Goal: Task Accomplishment & Management: Use online tool/utility

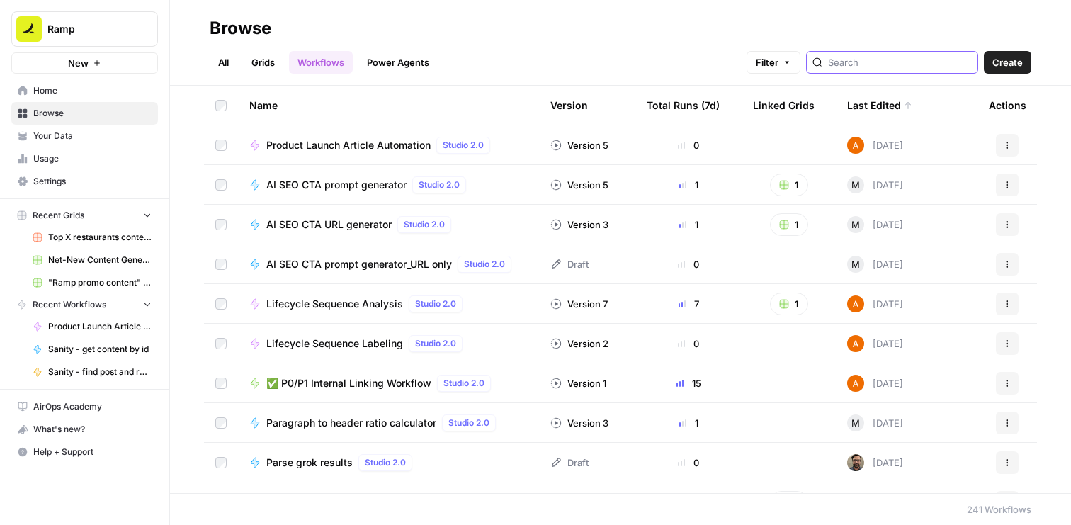
click at [883, 64] on input "search" at bounding box center [900, 62] width 144 height 14
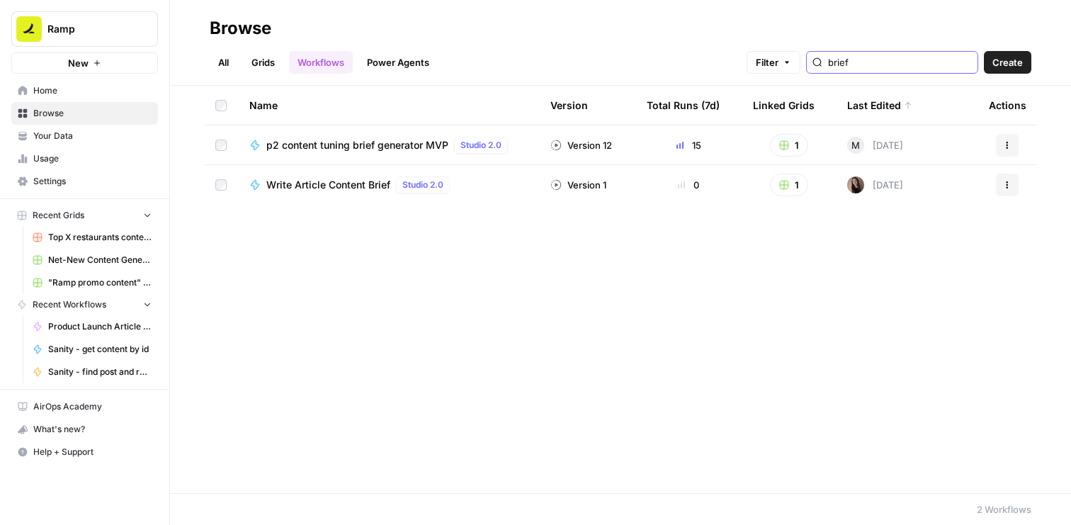
type input "brief"
click at [358, 142] on span "p2 content tuning brief generator MVP" at bounding box center [357, 145] width 182 height 14
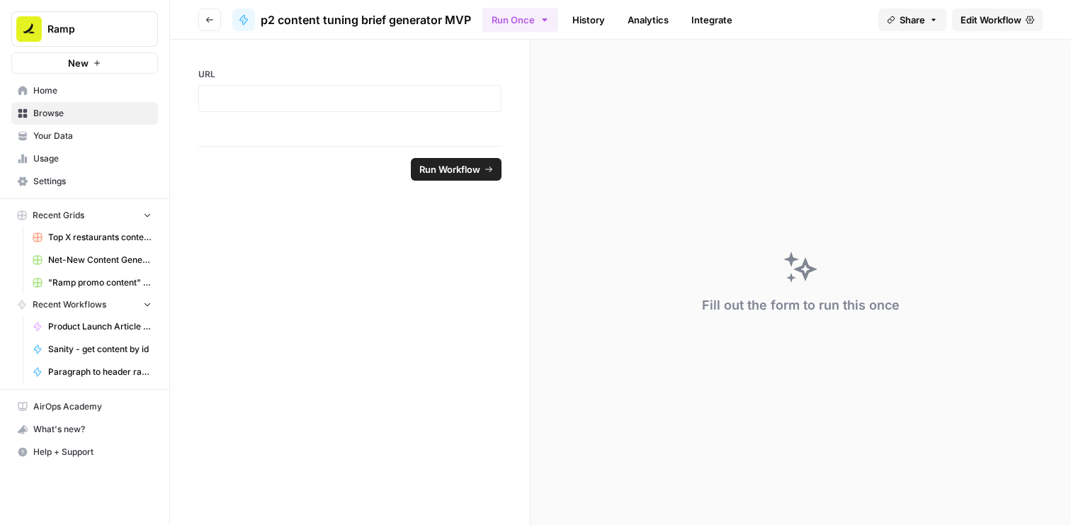
click at [212, 28] on button "Go back" at bounding box center [209, 19] width 23 height 23
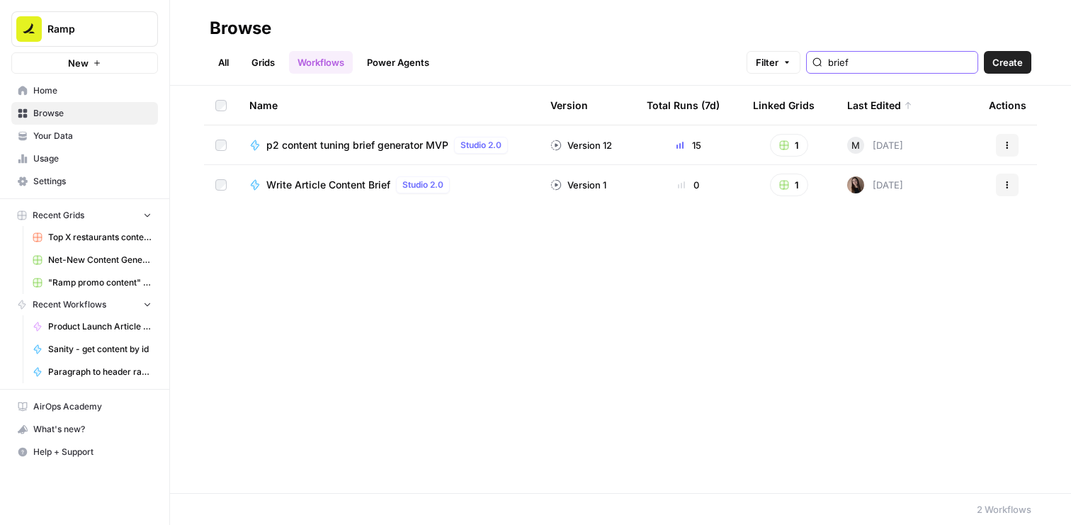
click at [870, 57] on input "brief" at bounding box center [900, 62] width 144 height 14
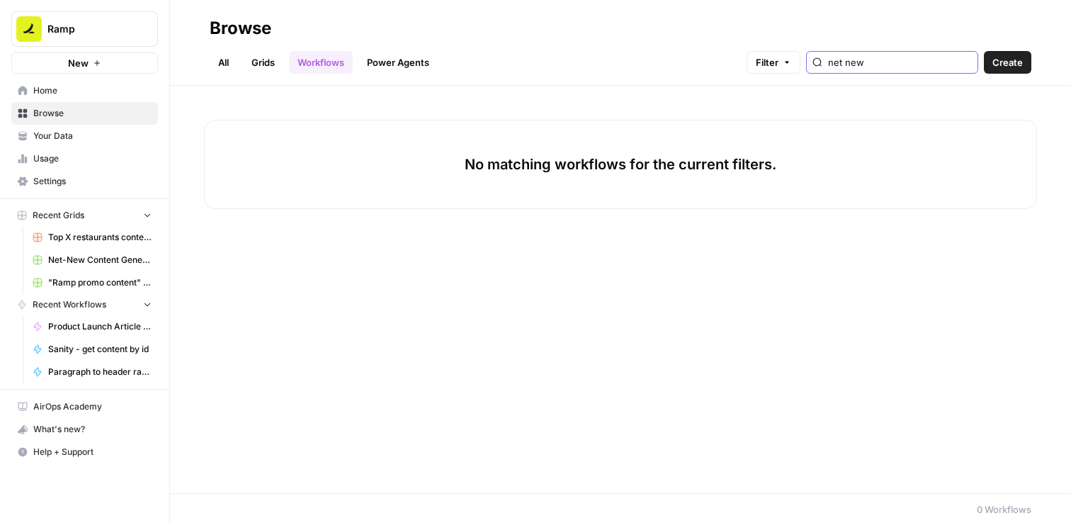
click at [886, 61] on input "net new" at bounding box center [900, 62] width 144 height 14
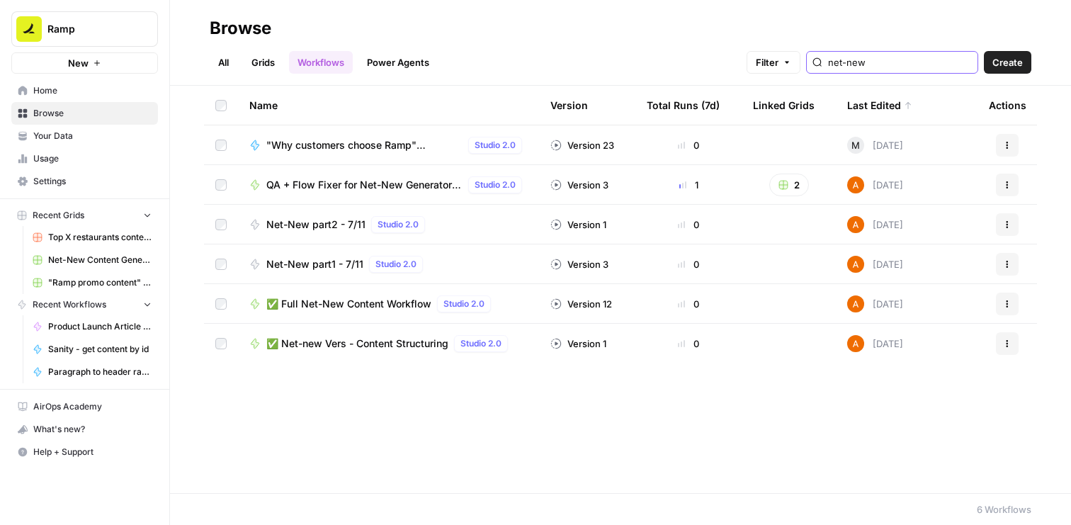
type input "net-new"
click at [878, 61] on input "net-new" at bounding box center [900, 62] width 144 height 14
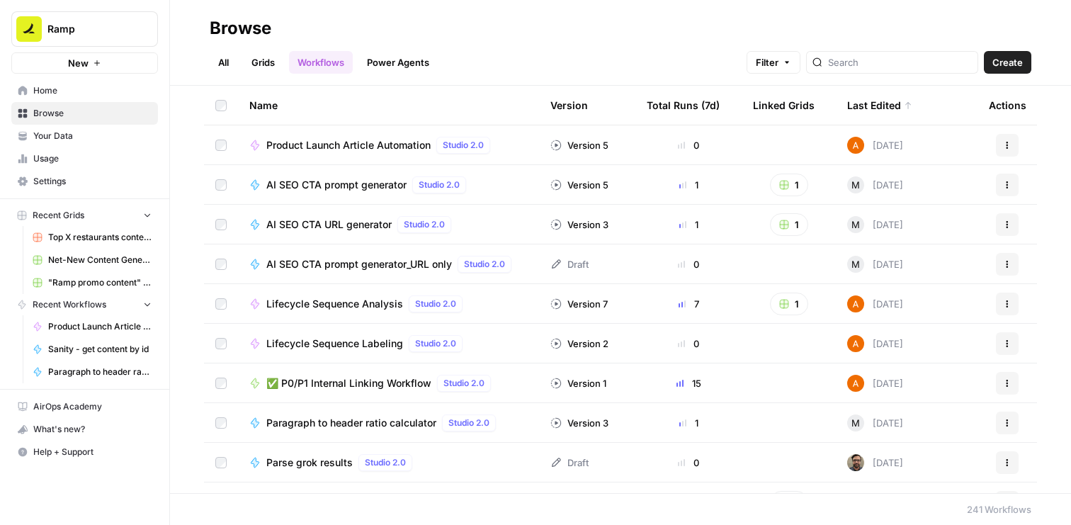
click at [904, 106] on icon at bounding box center [908, 105] width 8 height 8
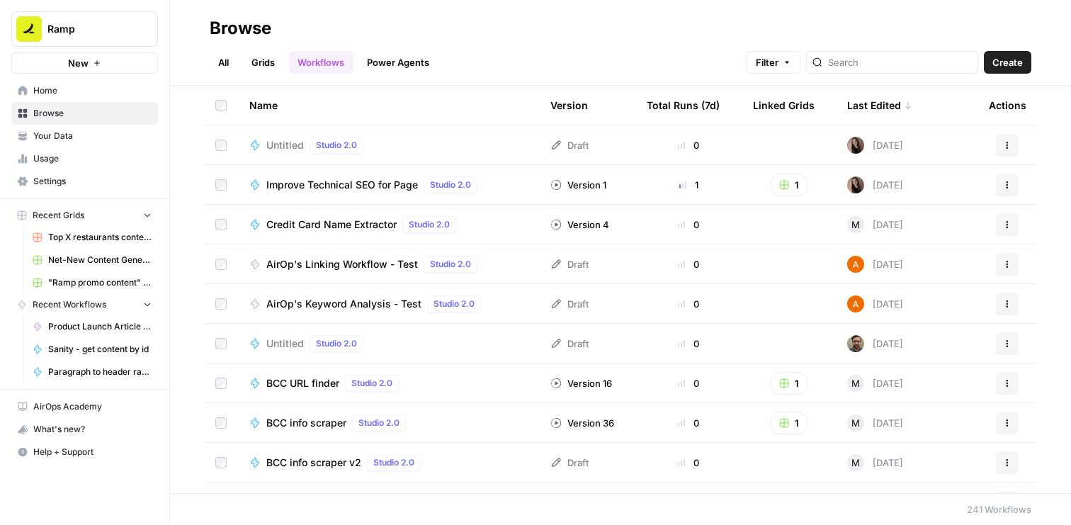
click at [904, 106] on icon at bounding box center [908, 105] width 8 height 8
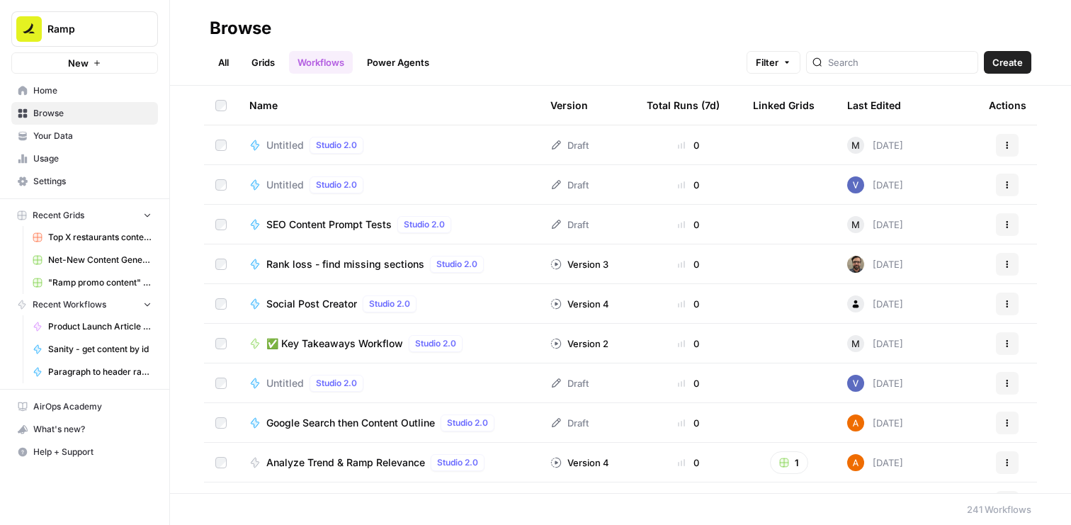
click at [904, 106] on th "Last Edited" at bounding box center [907, 105] width 142 height 39
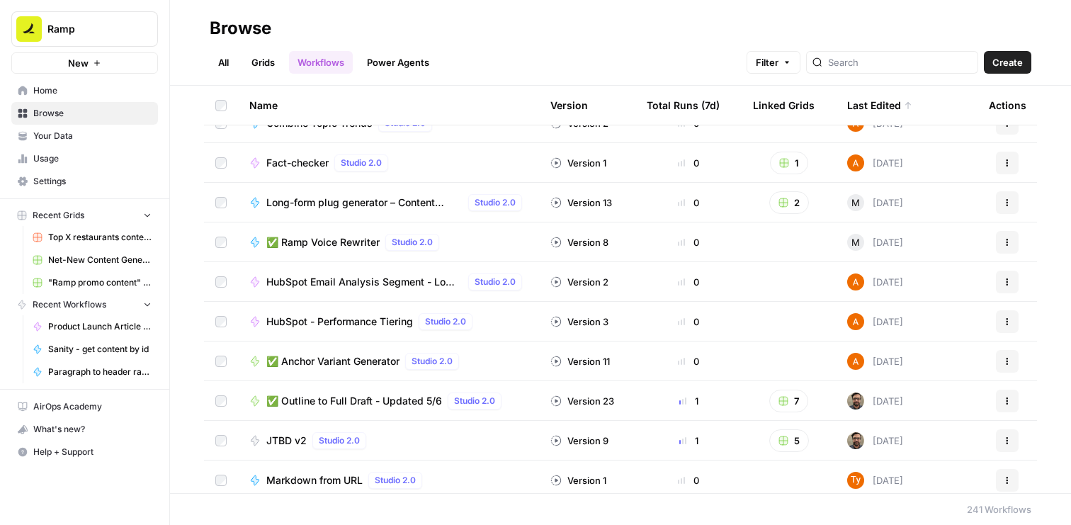
scroll to position [680, 0]
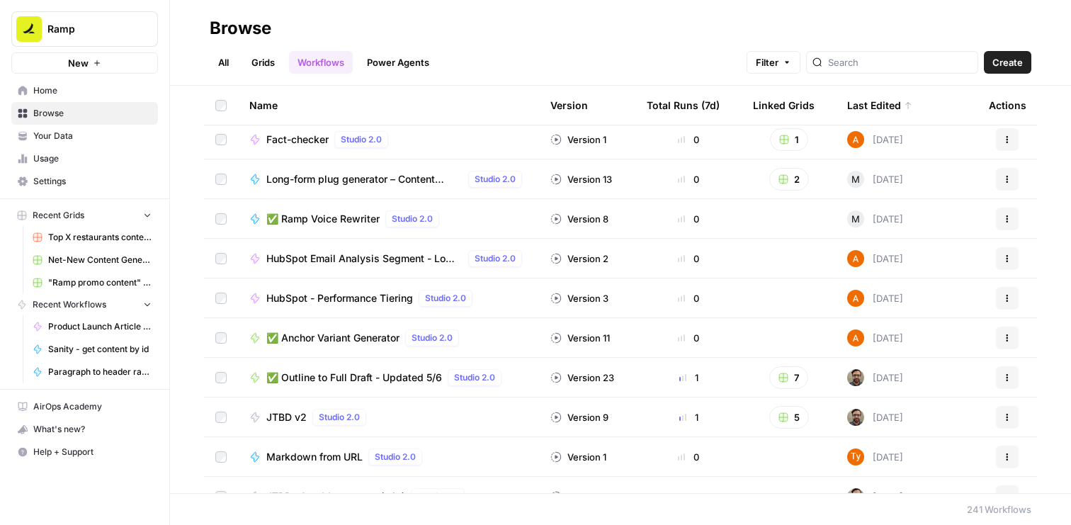
click at [395, 378] on span "✅ Outline to Full Draft - Updated 5/6" at bounding box center [354, 377] width 176 height 14
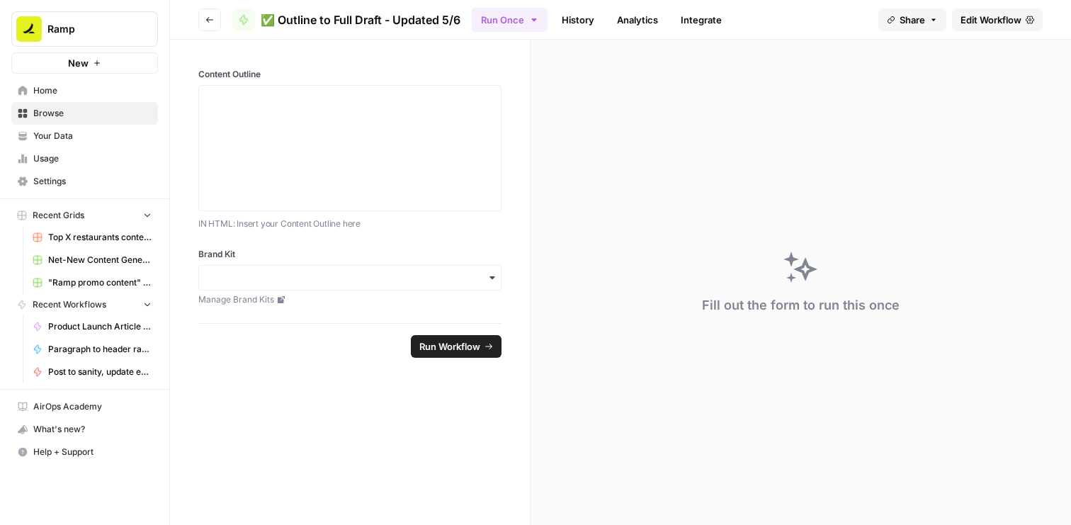
click at [206, 13] on button "Go back" at bounding box center [209, 19] width 23 height 23
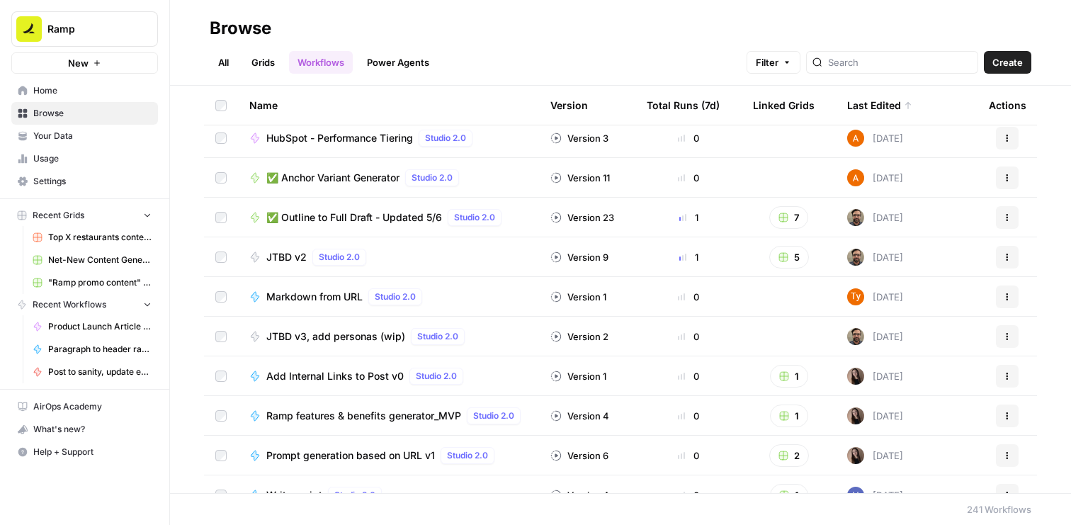
scroll to position [851, 0]
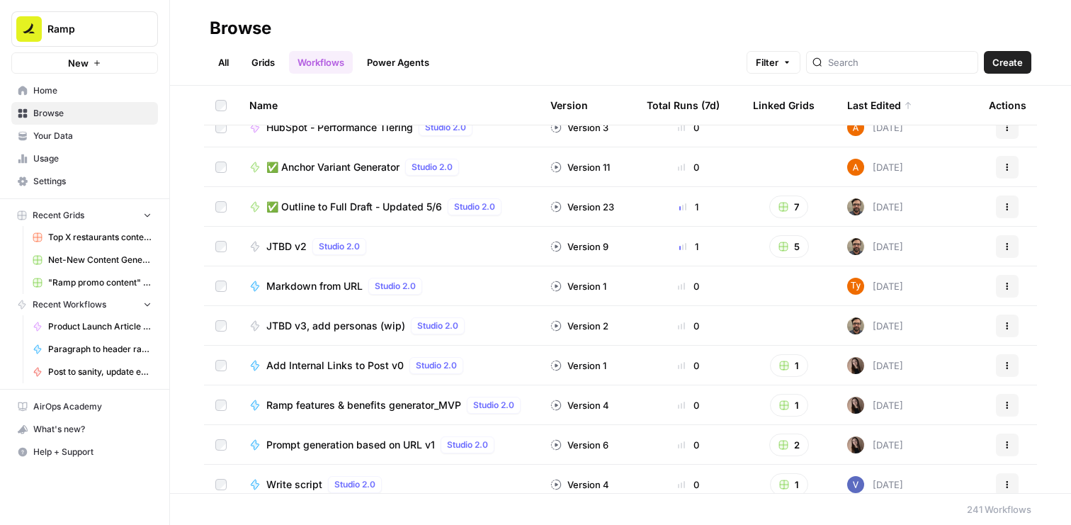
click at [276, 248] on span "JTBD v2" at bounding box center [286, 246] width 40 height 14
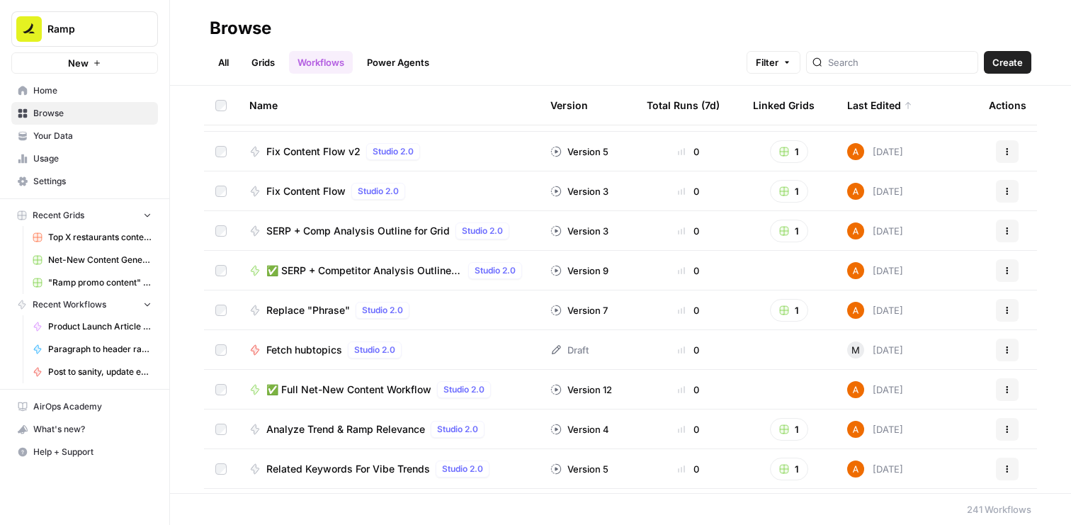
scroll to position [4319, 0]
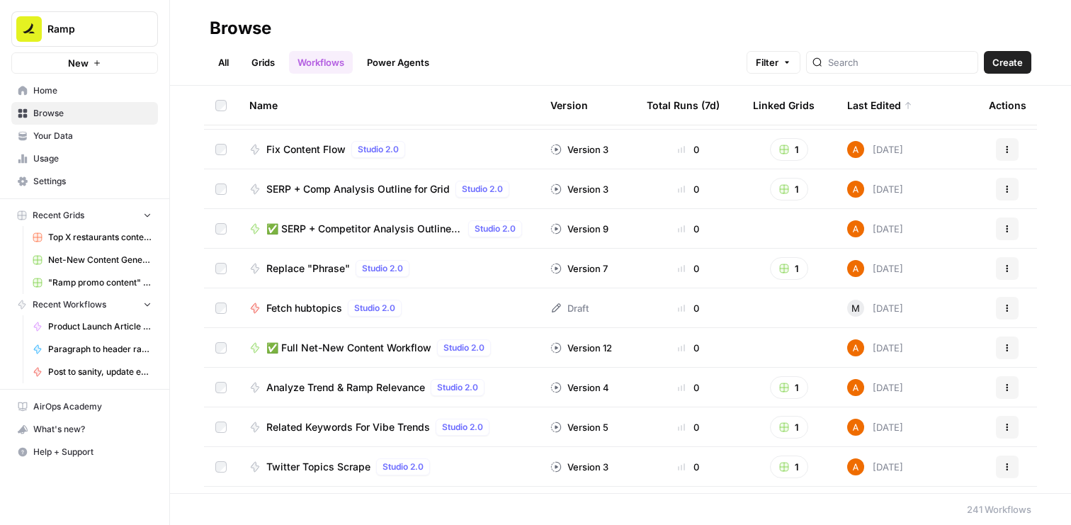
click at [391, 347] on span "✅ Full Net-New Content Workflow" at bounding box center [348, 348] width 165 height 14
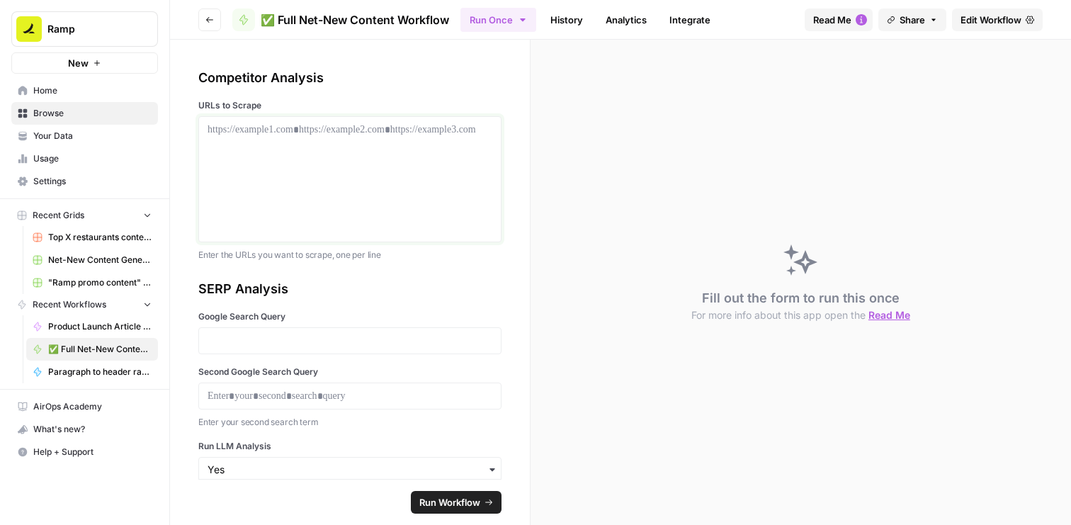
click at [371, 189] on div at bounding box center [350, 179] width 285 height 113
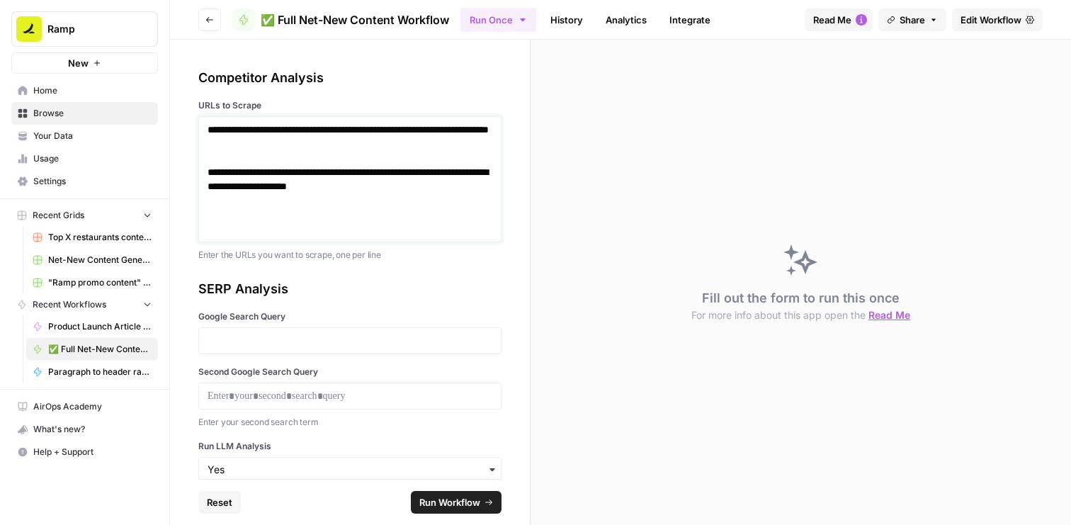
click at [247, 153] on p "**********" at bounding box center [350, 144] width 285 height 42
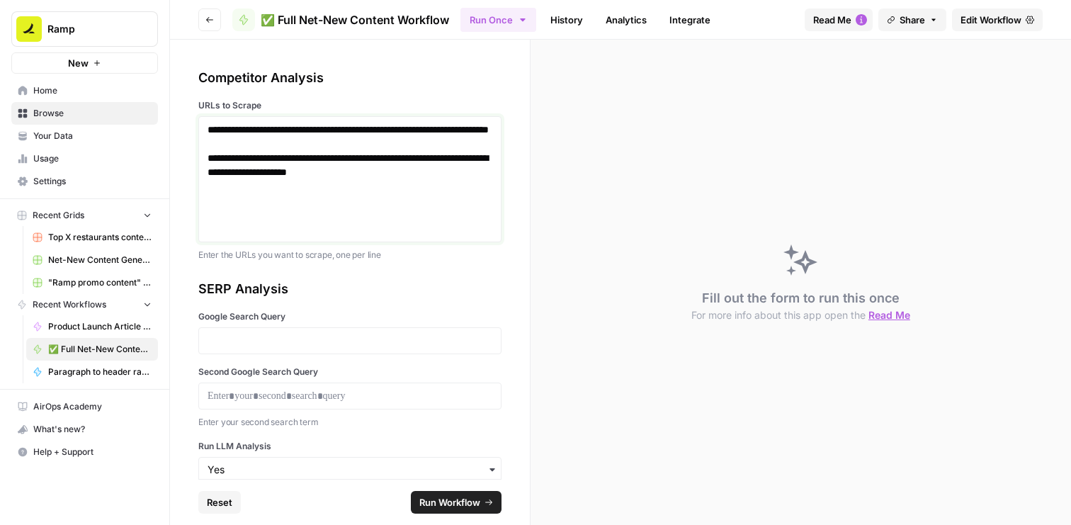
click at [310, 185] on div "**********" at bounding box center [350, 179] width 285 height 113
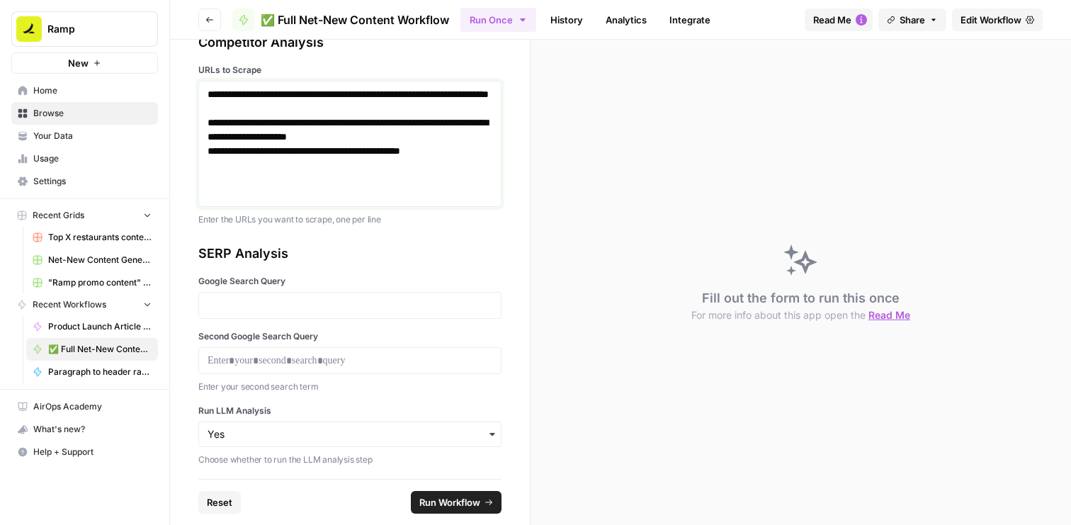
scroll to position [69, 0]
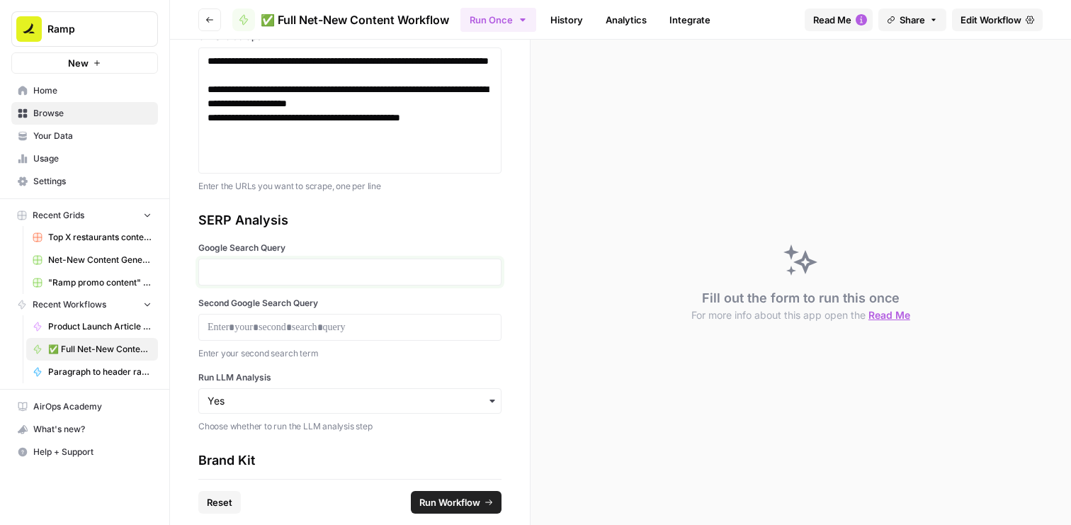
click at [324, 274] on p at bounding box center [350, 272] width 285 height 14
click at [344, 322] on p at bounding box center [350, 327] width 285 height 14
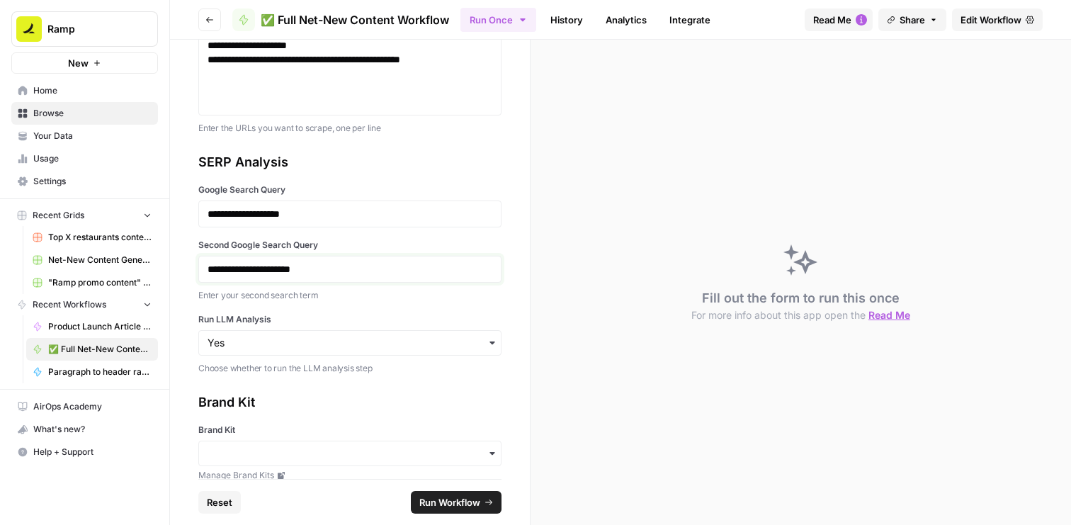
scroll to position [146, 0]
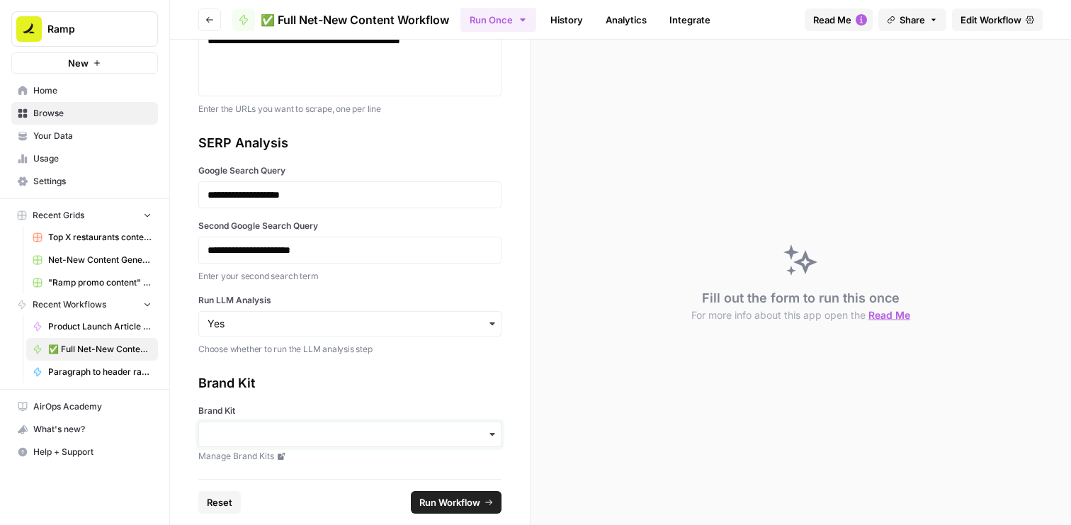
click at [385, 433] on input "Brand Kit" at bounding box center [350, 434] width 285 height 14
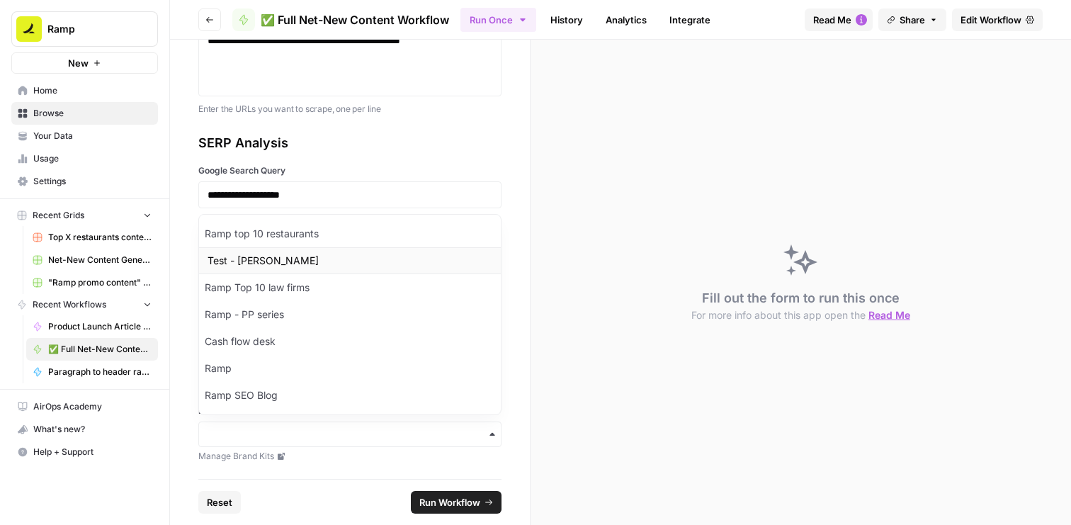
click at [358, 273] on div "Test - [PERSON_NAME]" at bounding box center [350, 260] width 302 height 27
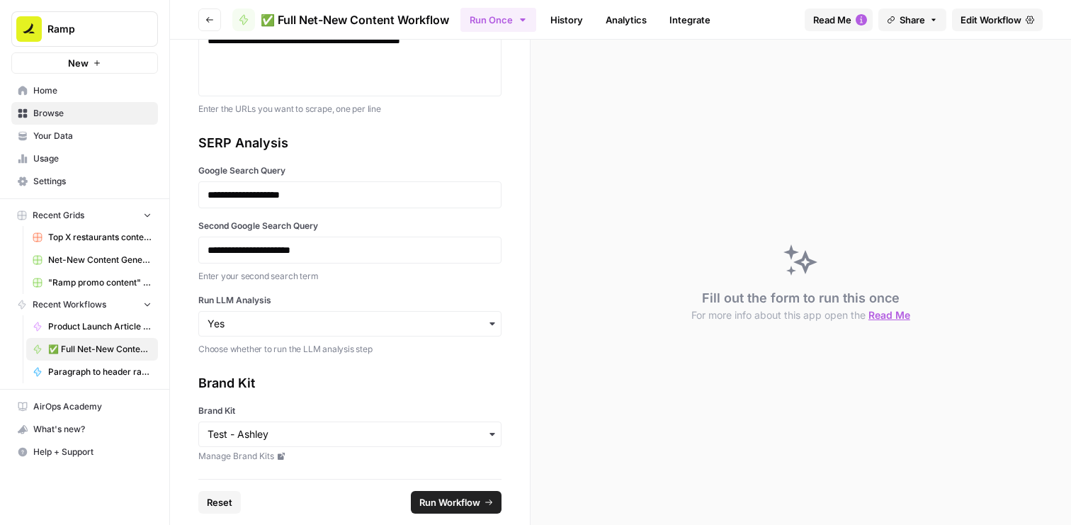
click at [450, 495] on span "Run Workflow" at bounding box center [449, 502] width 61 height 14
